Goal: Task Accomplishment & Management: Manage account settings

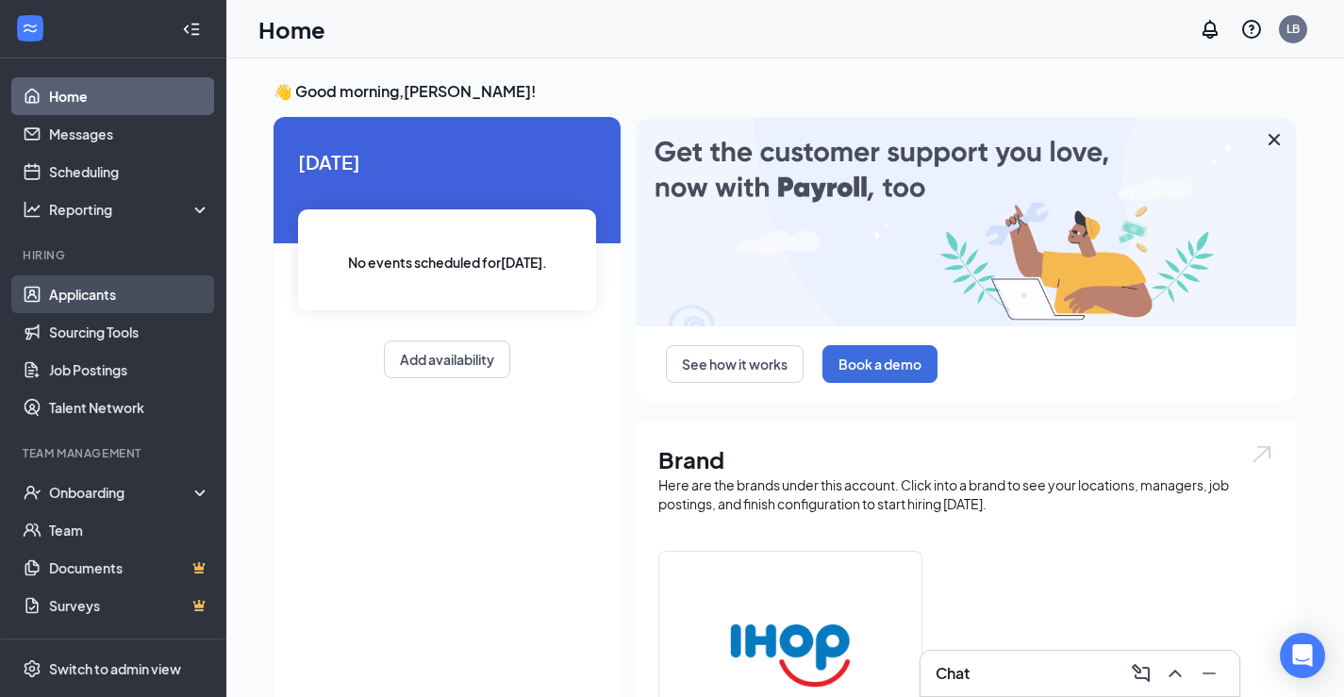
click at [84, 300] on link "Applicants" at bounding box center [129, 294] width 161 height 38
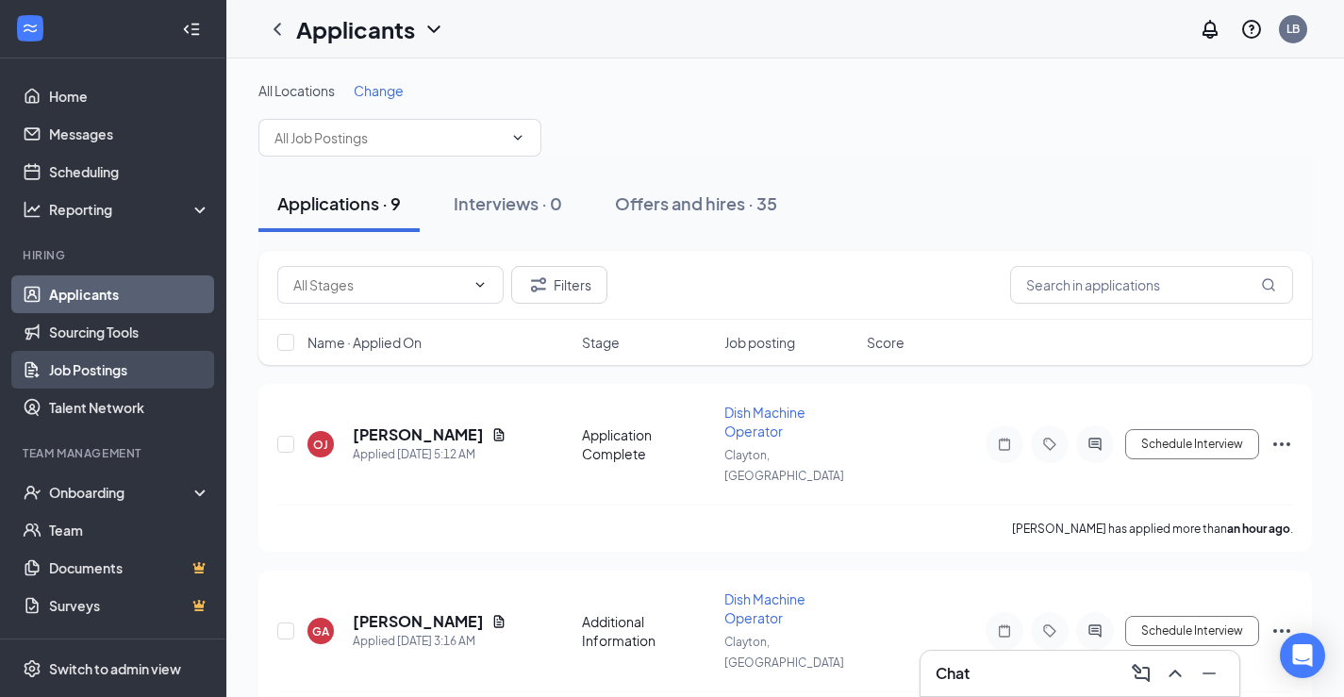
click at [90, 366] on link "Job Postings" at bounding box center [129, 370] width 161 height 38
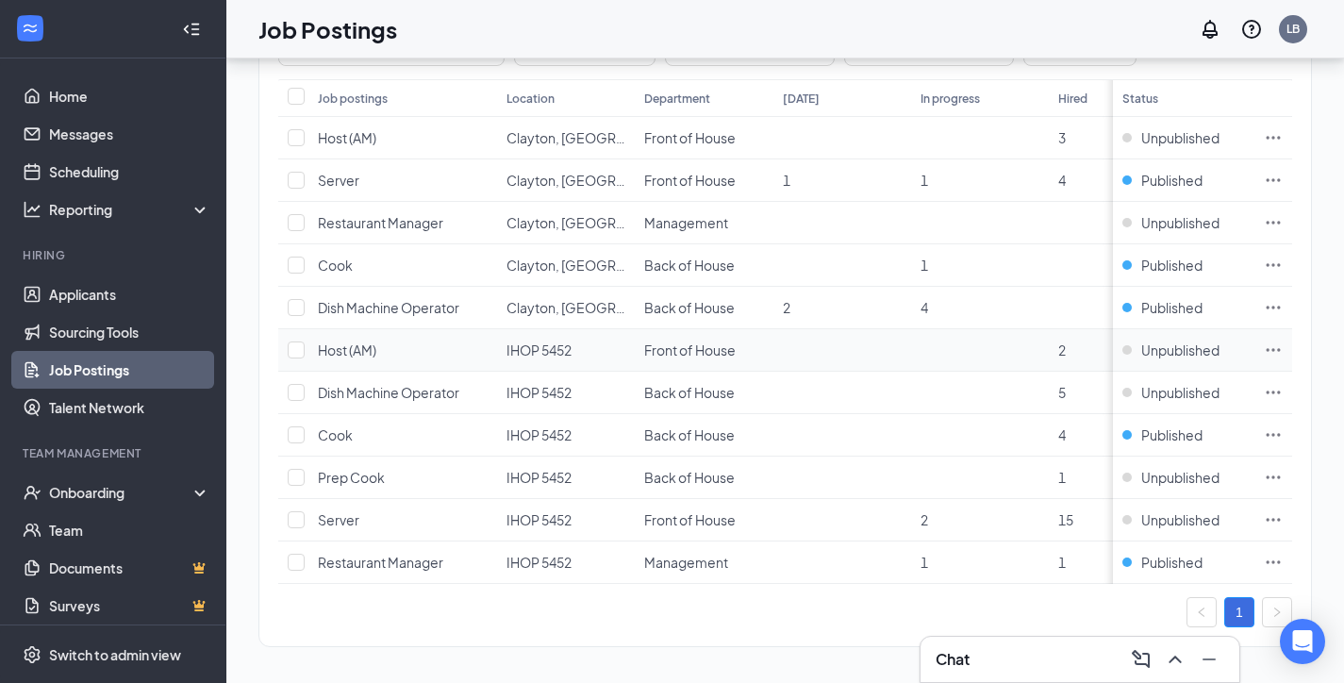
scroll to position [224, 0]
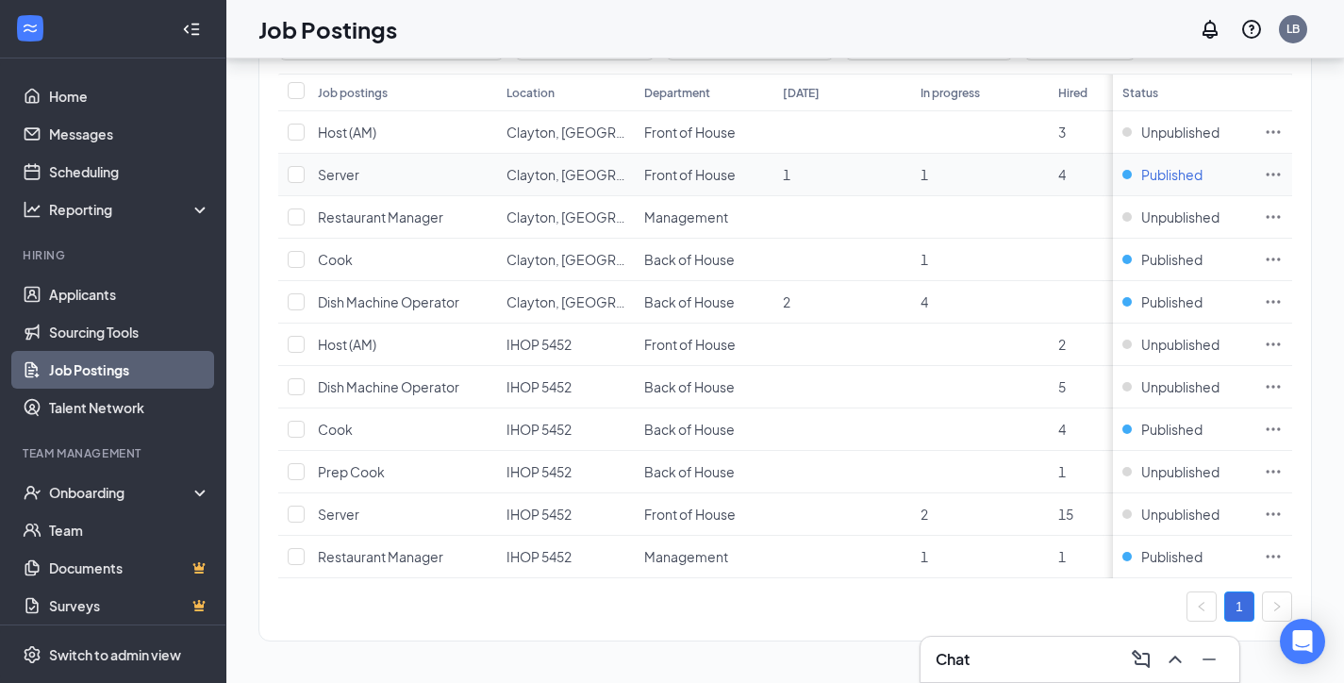
click at [1203, 165] on span "Published" at bounding box center [1171, 174] width 61 height 19
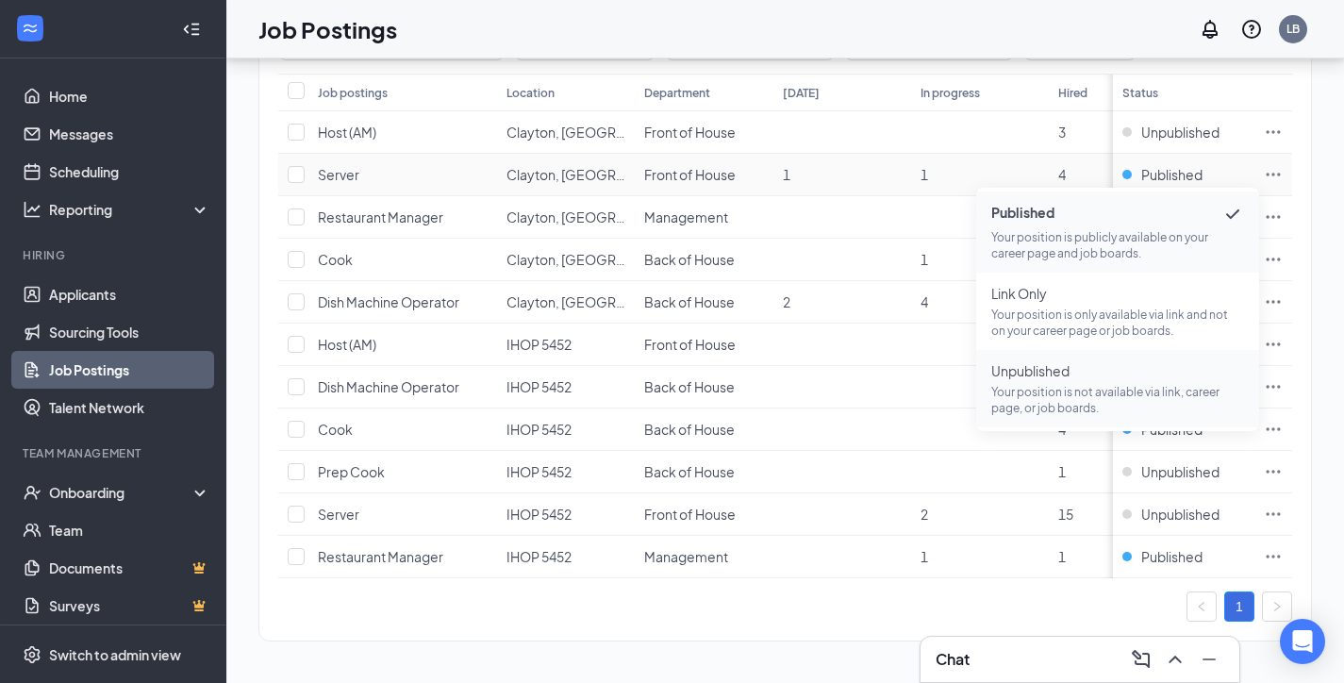
click at [1027, 384] on p "Your position is not available via link, career page, or job boards." at bounding box center [1117, 400] width 253 height 32
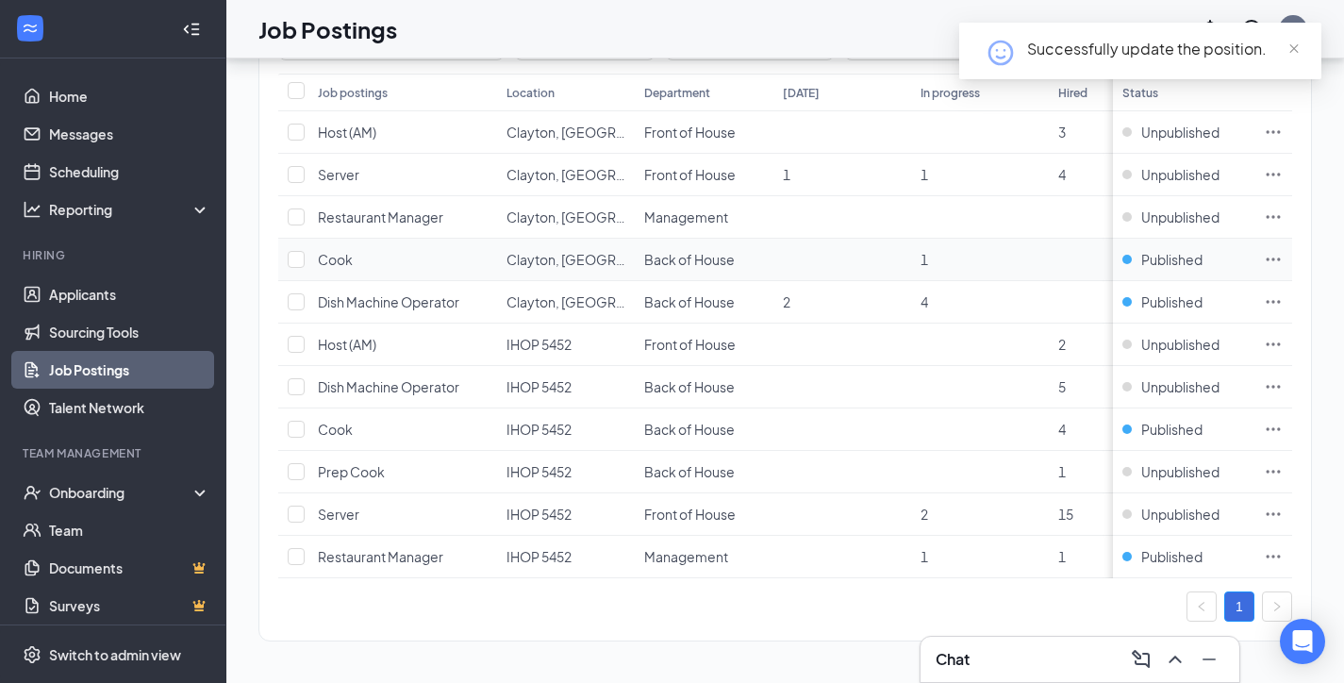
click at [1190, 257] on td "Published" at bounding box center [1183, 260] width 141 height 42
click at [1175, 250] on span "Published" at bounding box center [1171, 259] width 61 height 19
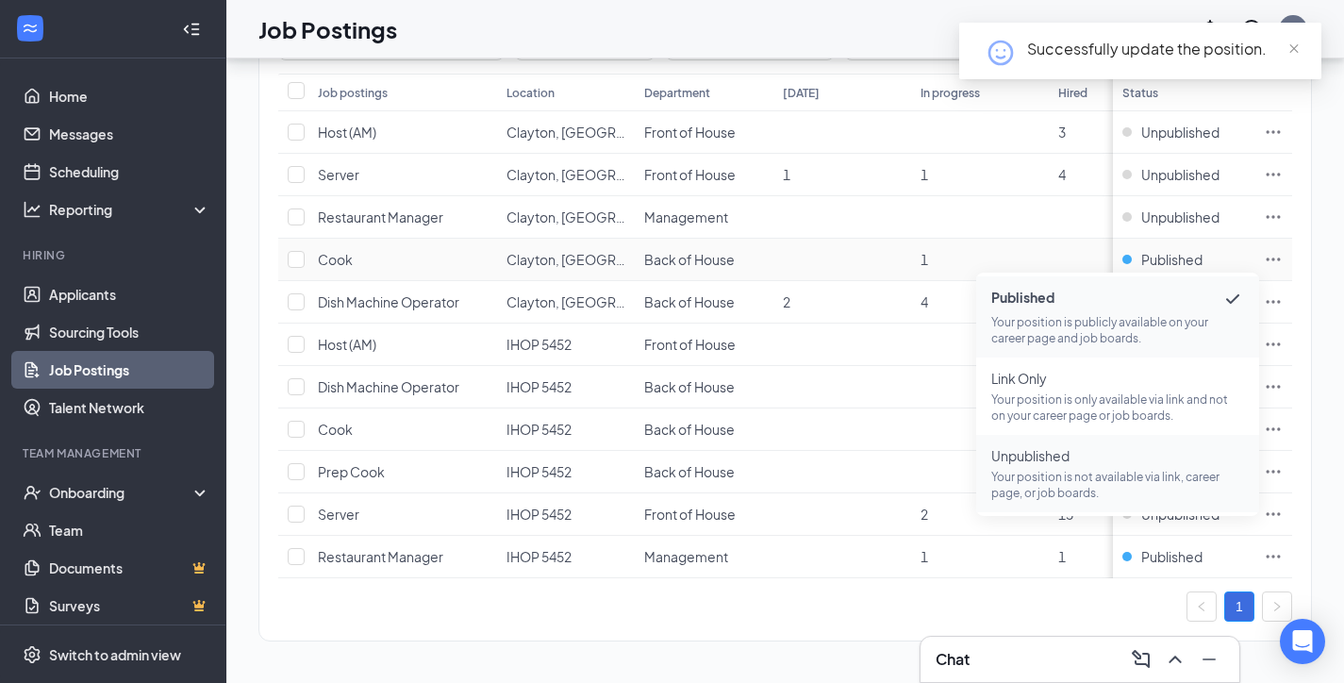
click at [1106, 471] on p "Your position is not available via link, career page, or job boards." at bounding box center [1117, 485] width 253 height 32
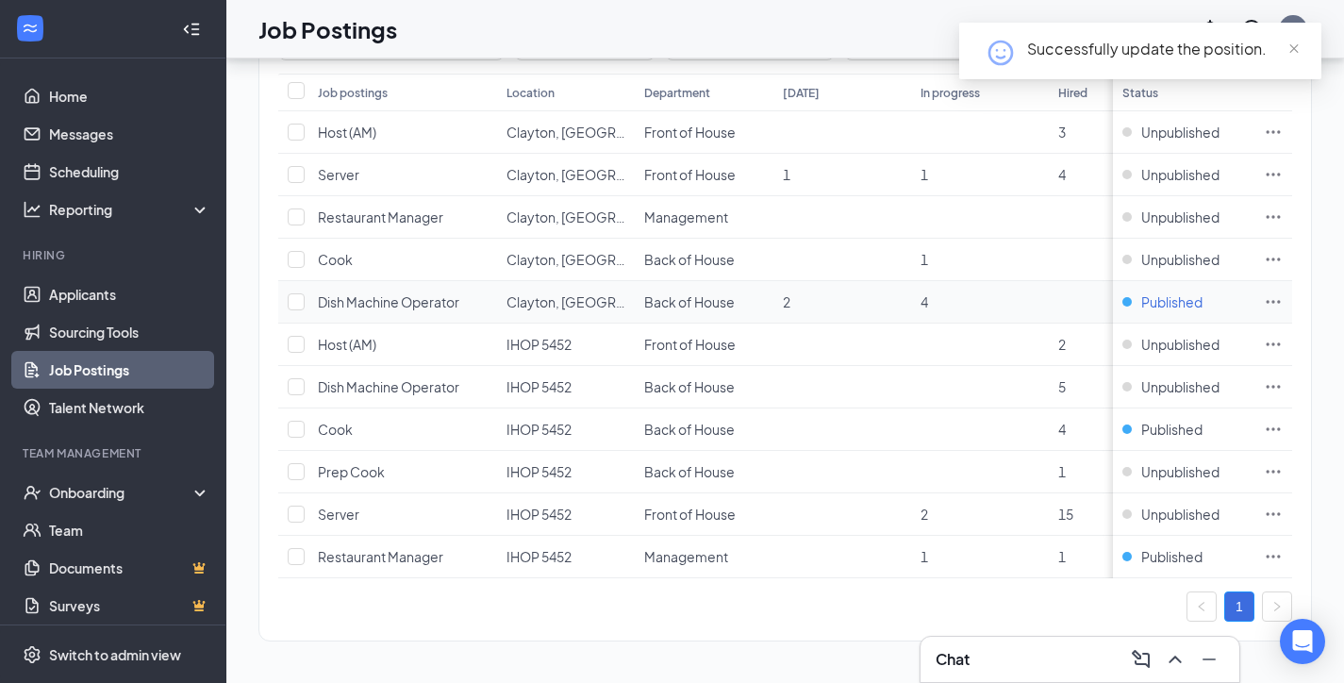
click at [1203, 292] on span "Published" at bounding box center [1171, 301] width 61 height 19
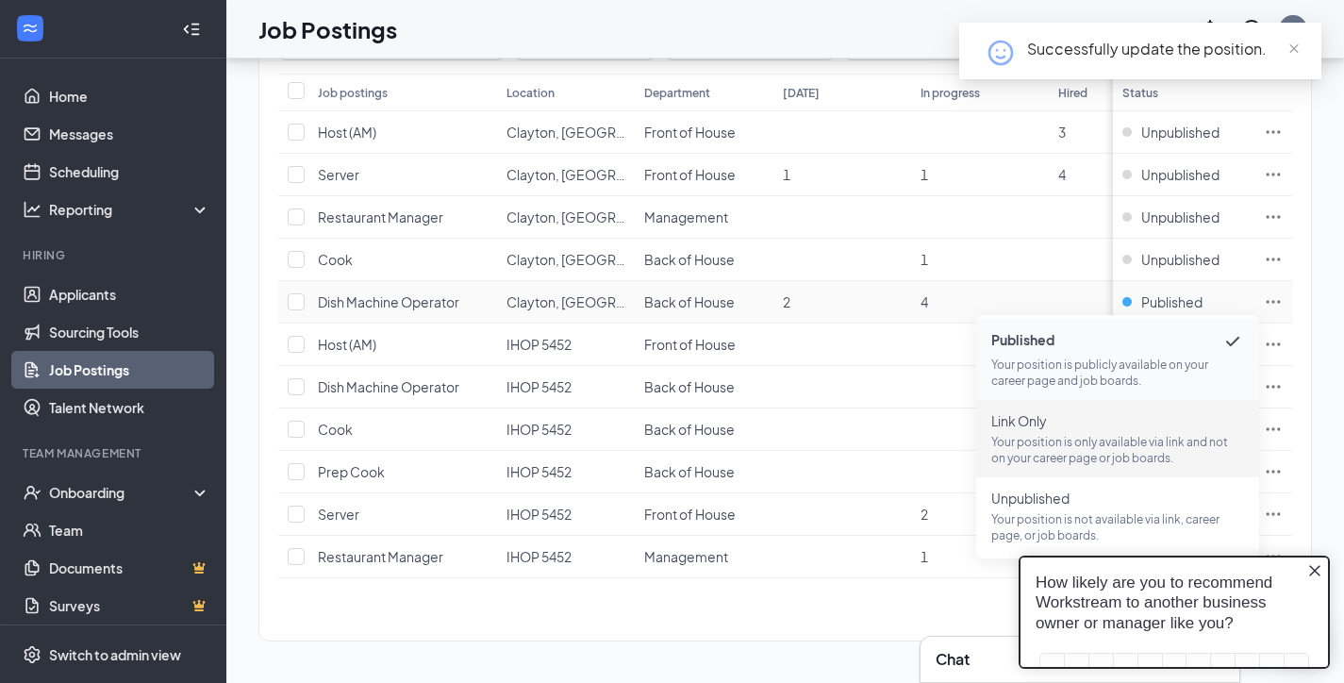
scroll to position [0, 0]
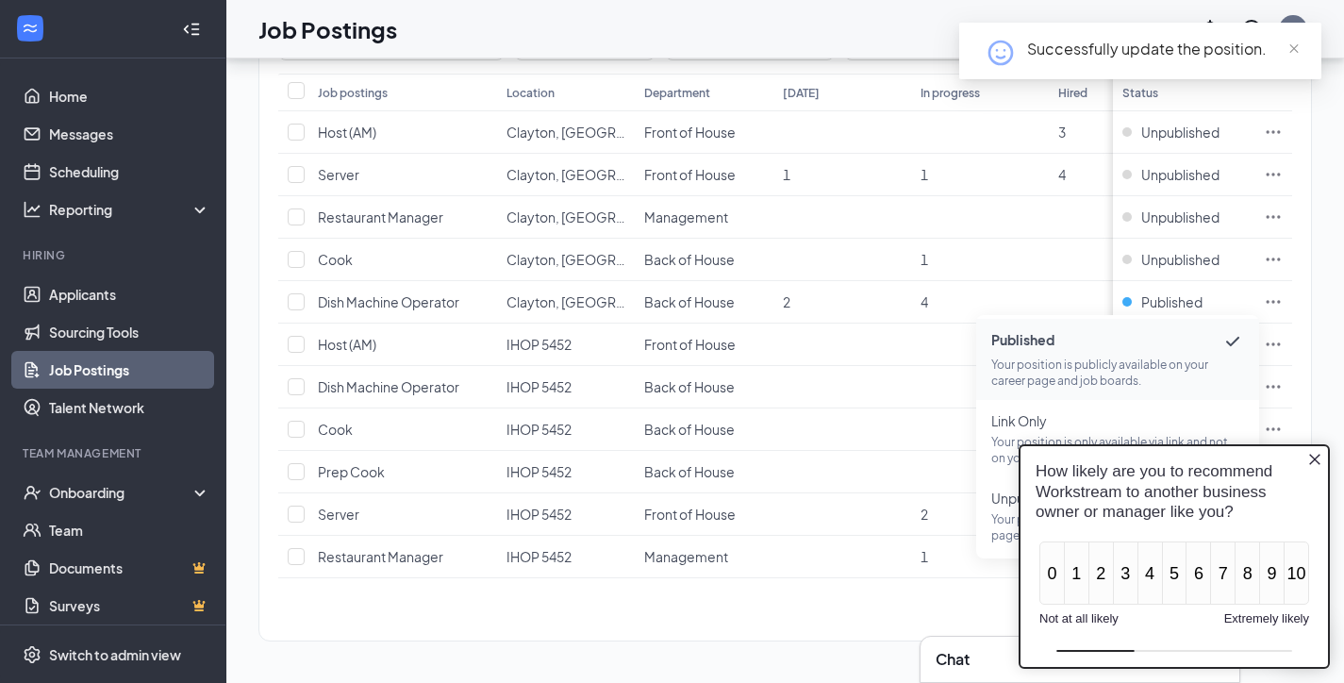
click at [1317, 457] on icon "Close button" at bounding box center [1314, 459] width 15 height 15
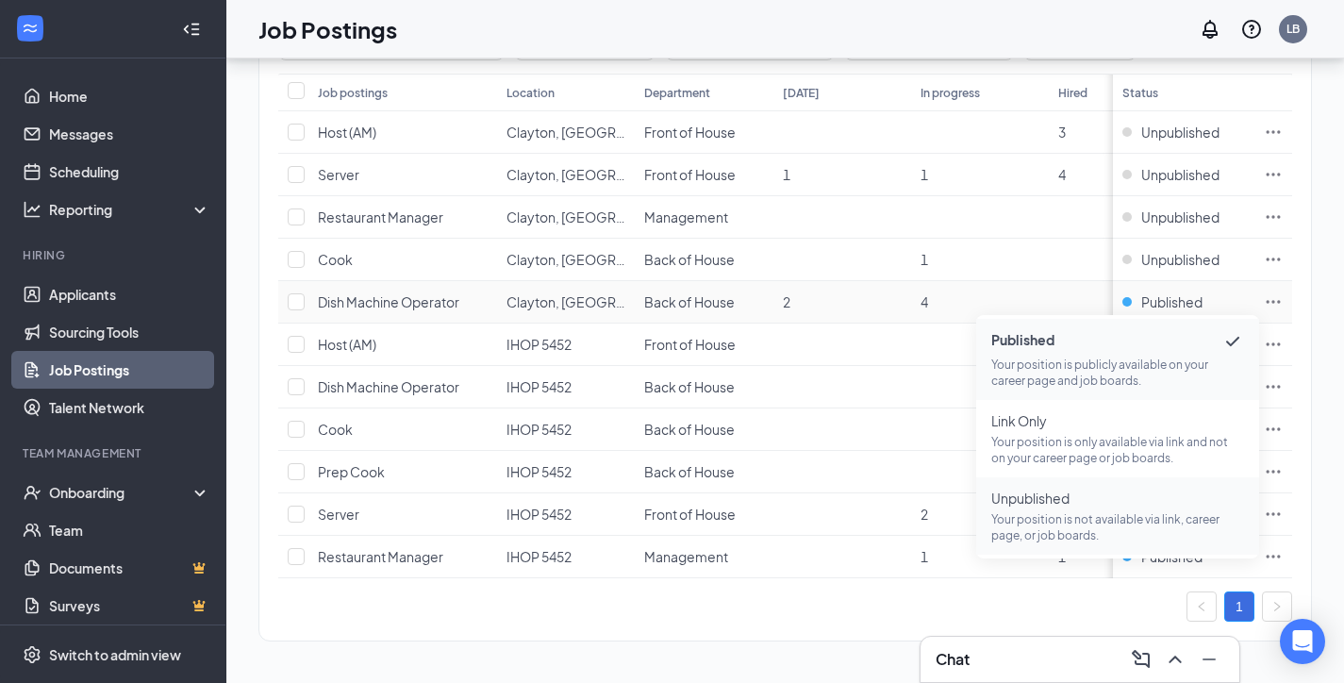
click at [1070, 511] on p "Your position is not available via link, career page, or job boards." at bounding box center [1117, 527] width 253 height 32
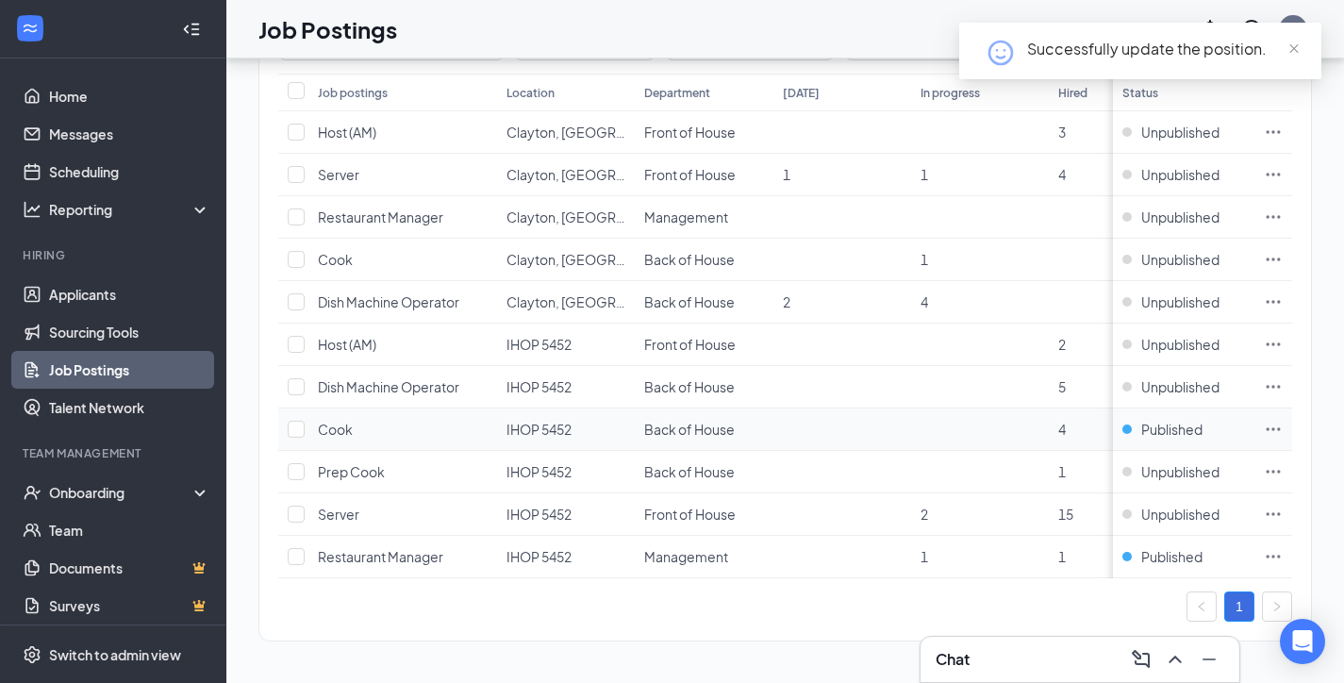
click at [1228, 420] on div "Published" at bounding box center [1183, 429] width 123 height 19
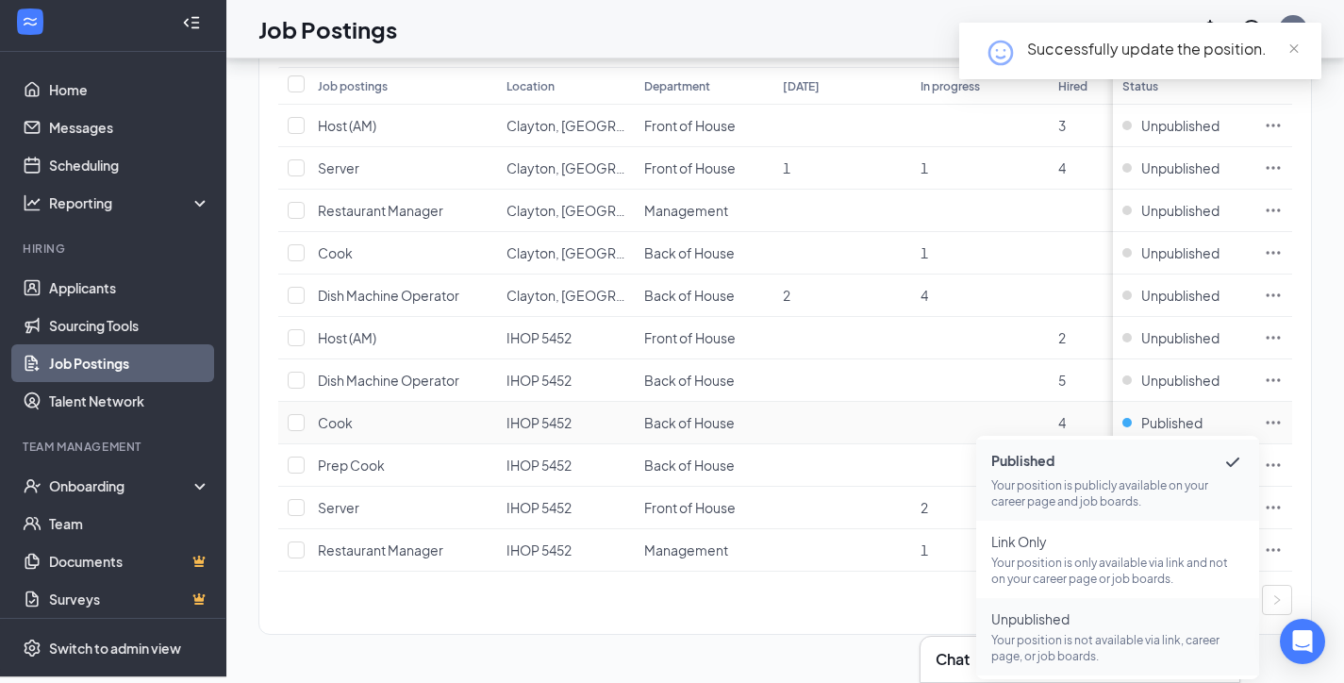
click at [1091, 609] on span "Unpublished" at bounding box center [1117, 618] width 253 height 19
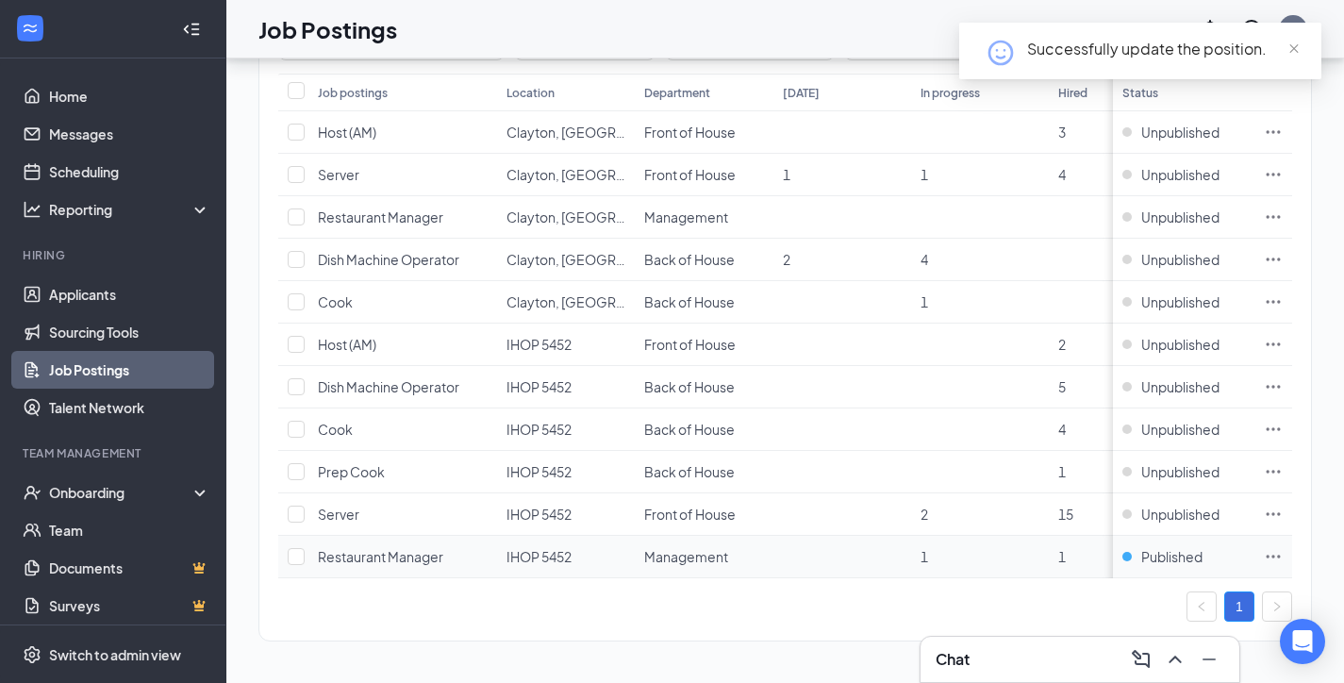
click at [1228, 536] on td "Published" at bounding box center [1183, 557] width 141 height 42
click at [1203, 551] on span "Published" at bounding box center [1171, 556] width 61 height 19
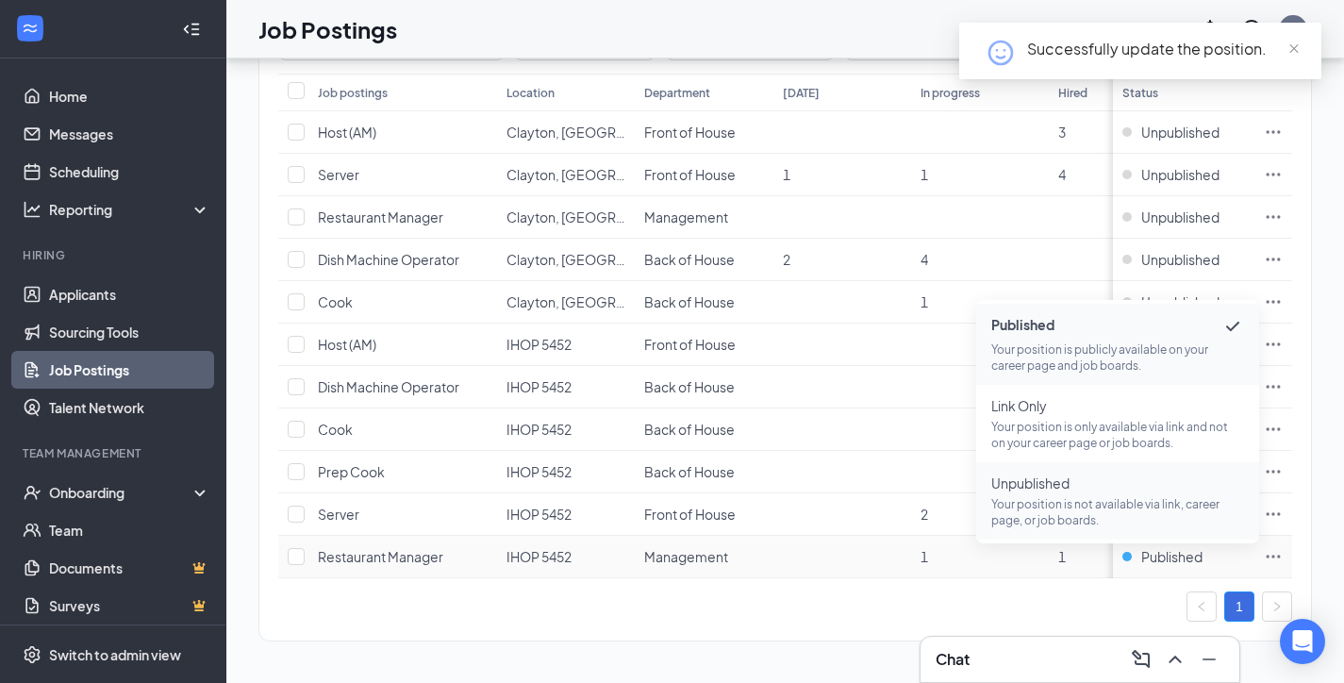
click at [1109, 498] on p "Your position is not available via link, career page, or job boards." at bounding box center [1117, 512] width 253 height 32
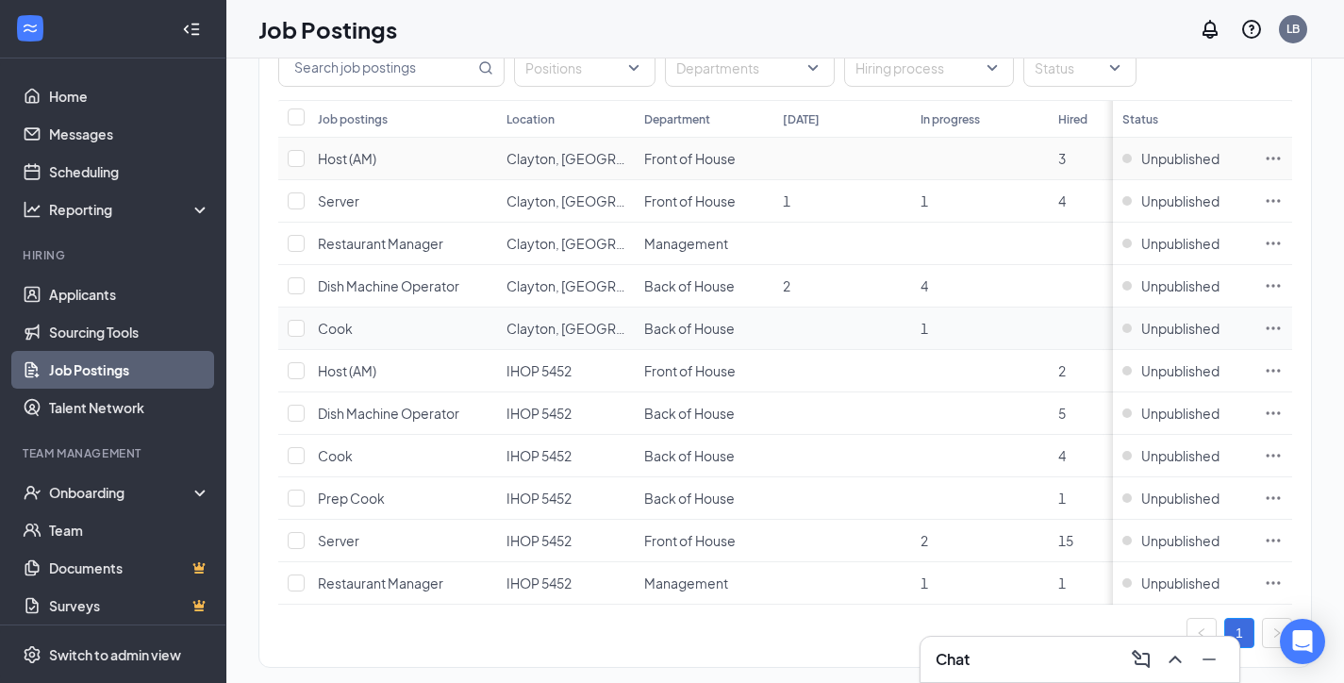
scroll to position [224, 0]
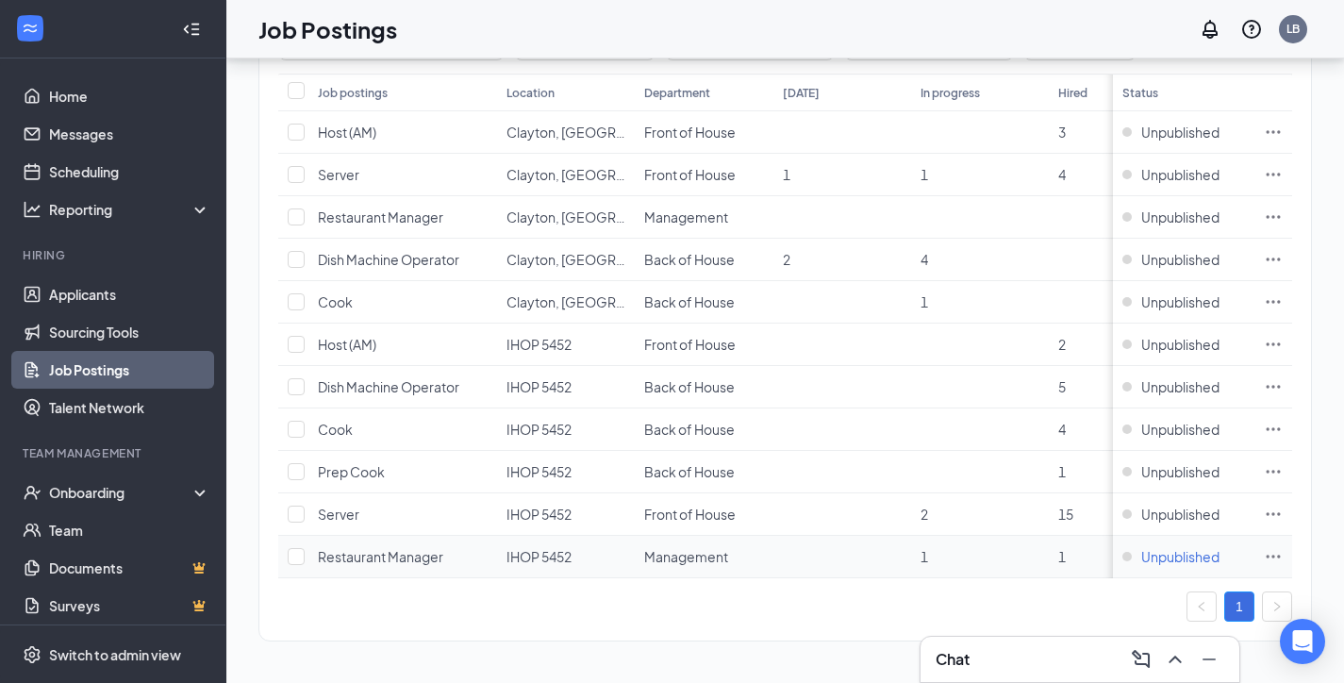
click at [1201, 547] on span "Unpublished" at bounding box center [1180, 556] width 78 height 19
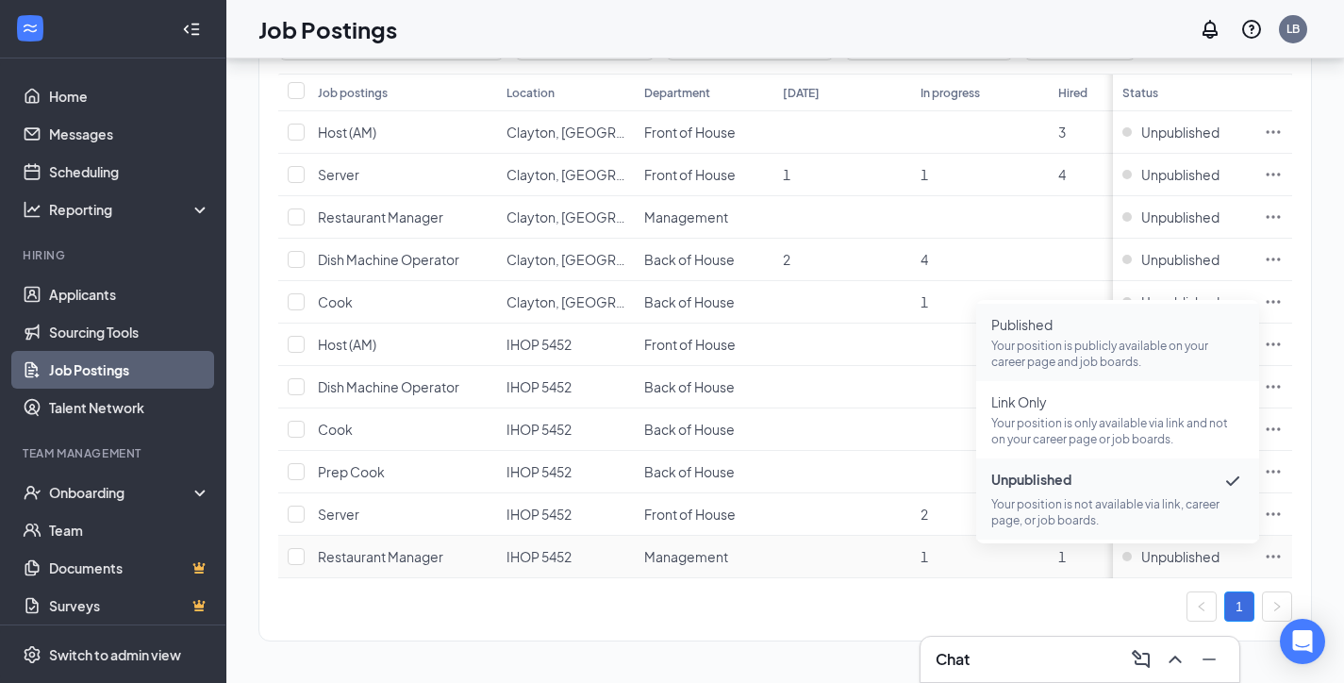
click at [1058, 338] on p "Your position is publicly available on your career page and job boards." at bounding box center [1117, 354] width 253 height 32
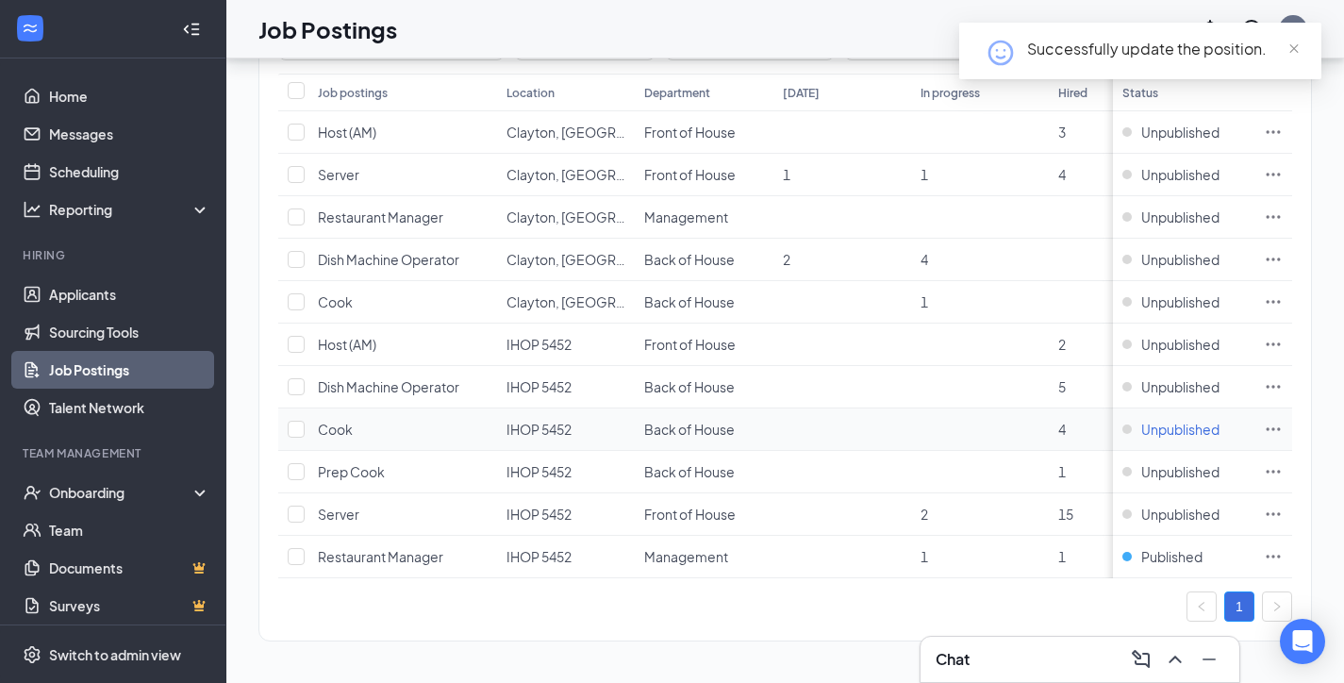
click at [1194, 420] on span "Unpublished" at bounding box center [1180, 429] width 78 height 19
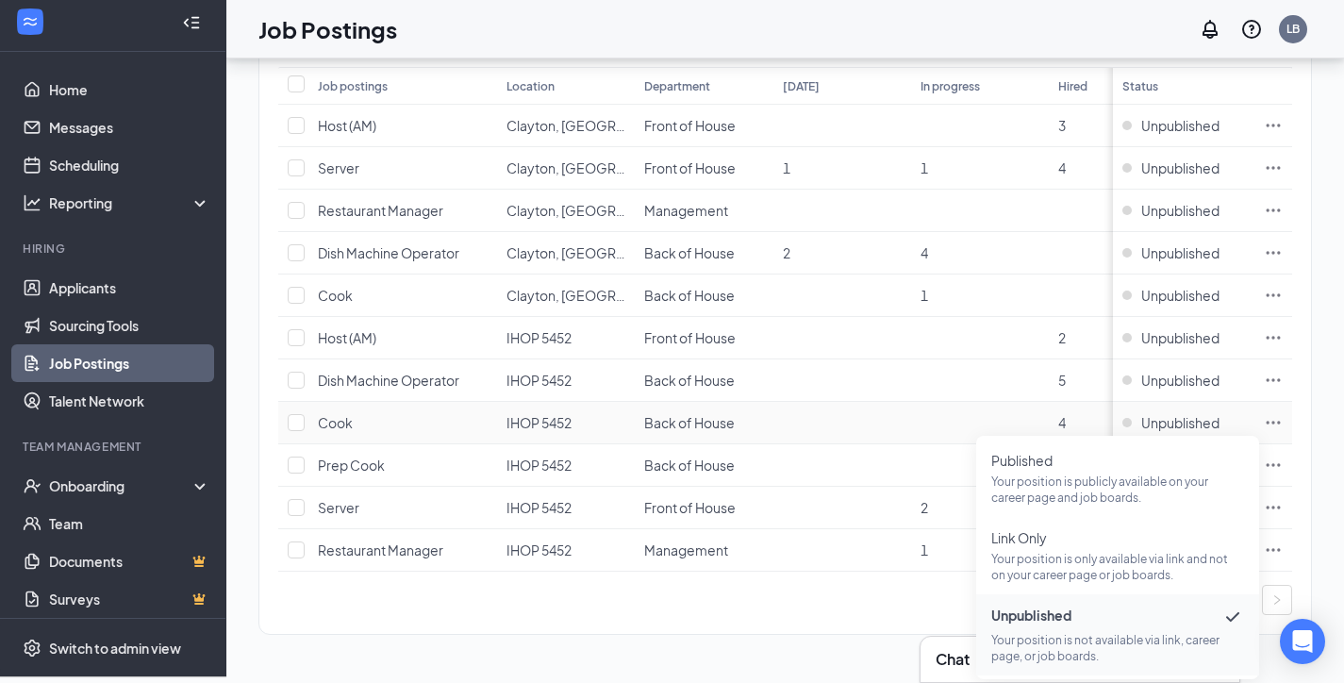
click at [1104, 636] on p "Your position is not available via link, career page, or job boards." at bounding box center [1117, 648] width 253 height 32
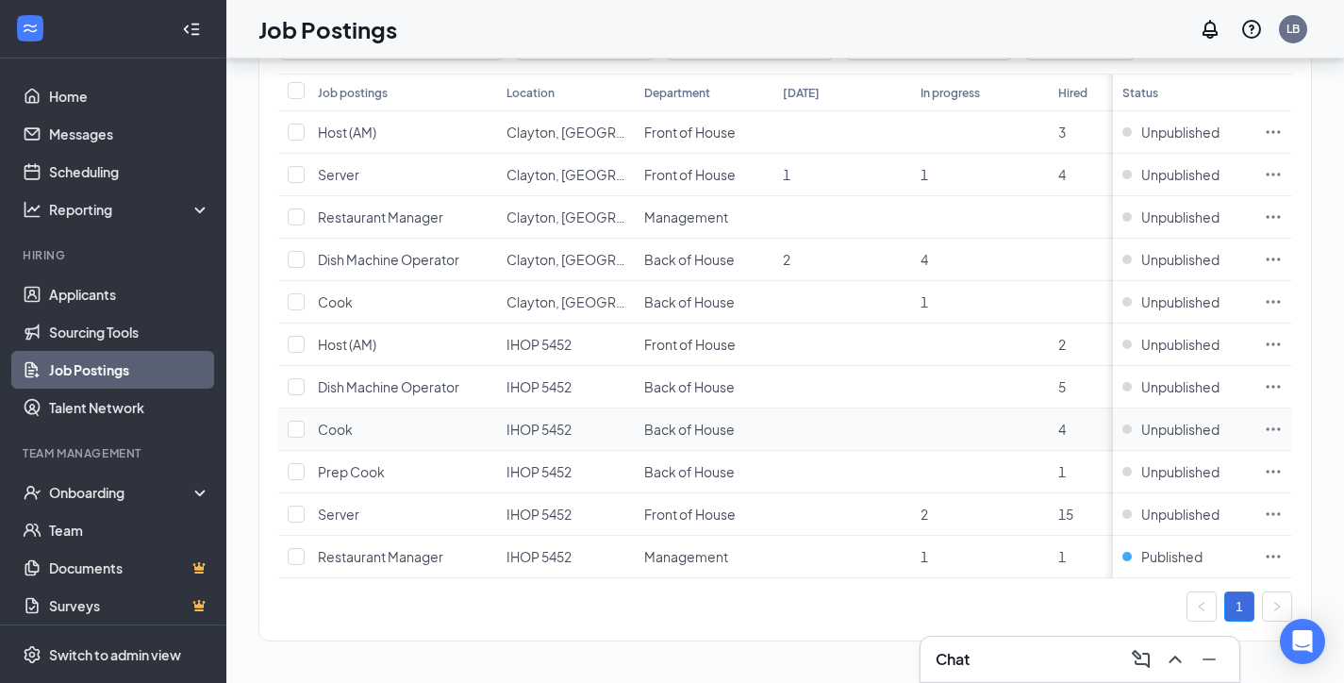
click at [1189, 420] on span "Unpublished" at bounding box center [1180, 429] width 78 height 19
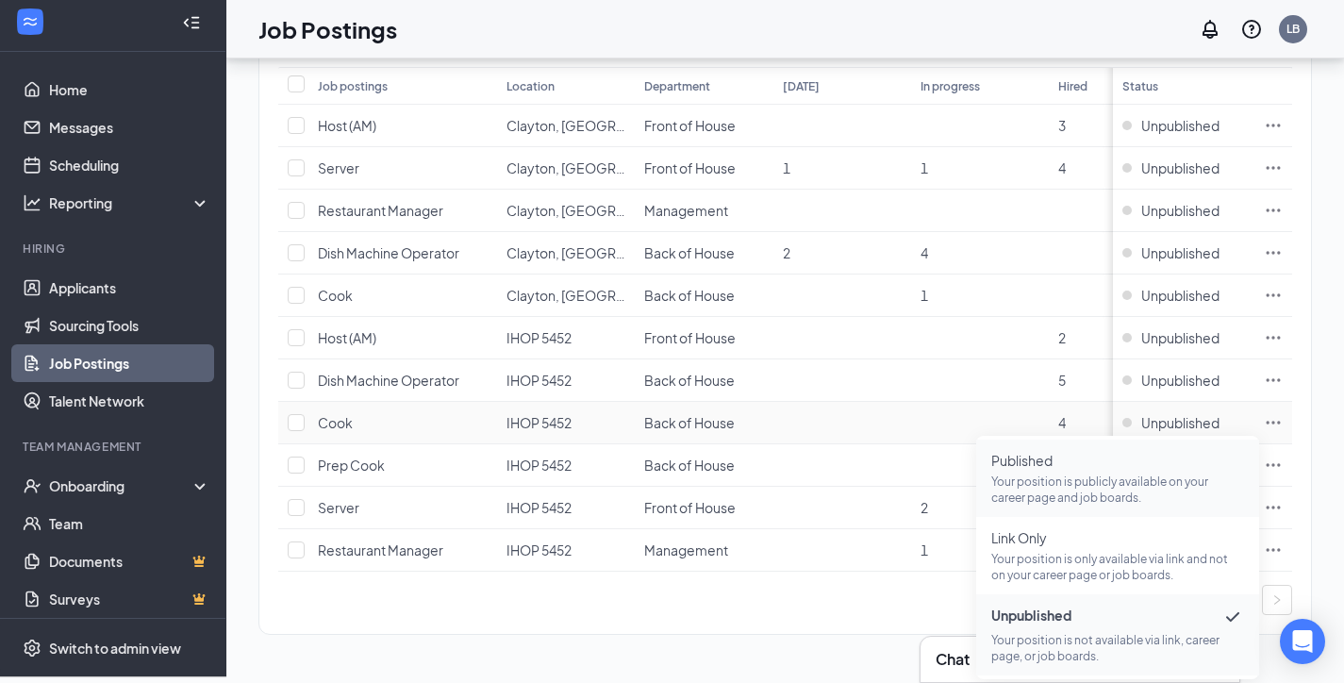
click at [1118, 500] on li "Published Your position is publicly available on your career page and job board…" at bounding box center [1117, 478] width 283 height 77
